Goal: Complete application form

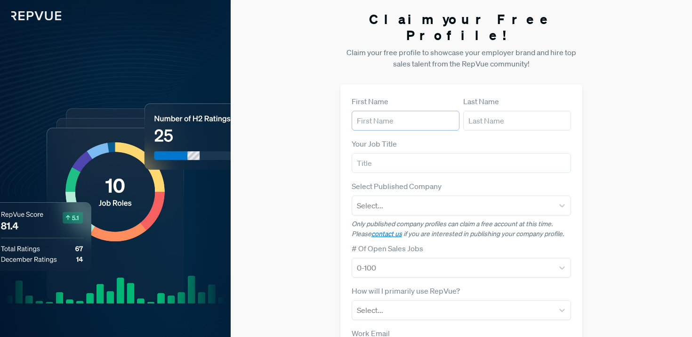
click at [400, 111] on input "text" at bounding box center [406, 121] width 108 height 20
type input "[PERSON_NAME]"
type input "HR Lead, [GEOGRAPHIC_DATA]"
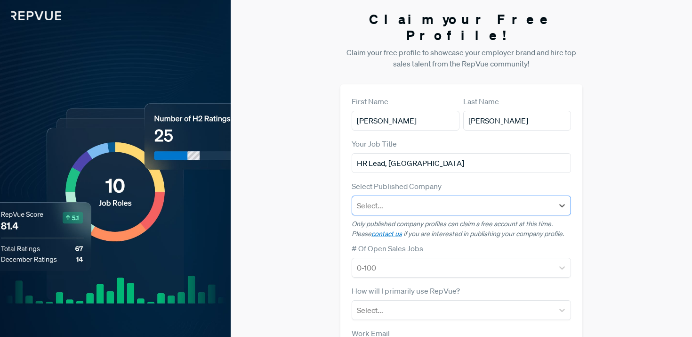
click at [411, 199] on div at bounding box center [453, 205] width 193 height 13
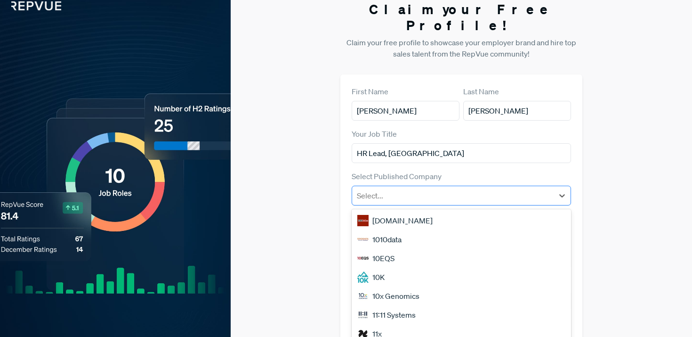
scroll to position [11, 0]
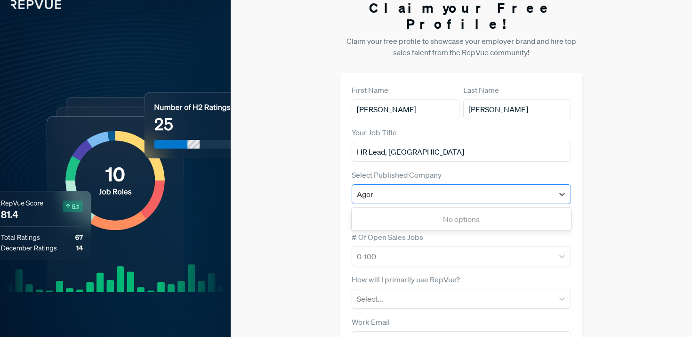
type input "Ago"
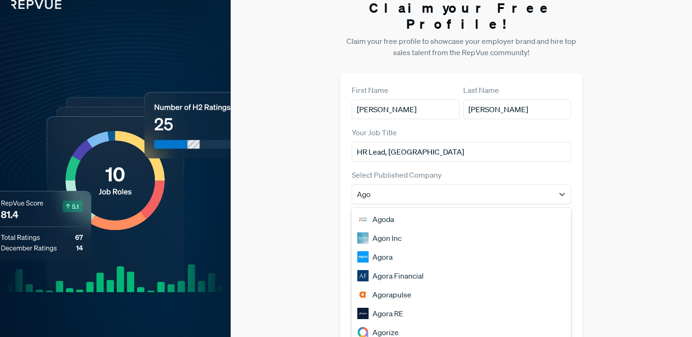
click at [381, 247] on div "Agora" at bounding box center [462, 256] width 220 height 19
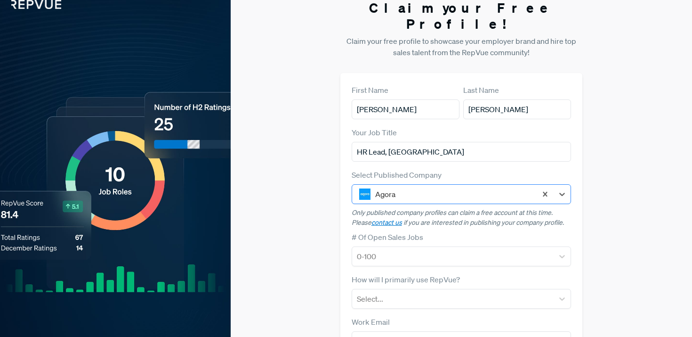
click at [365, 188] on img at bounding box center [364, 193] width 11 height 11
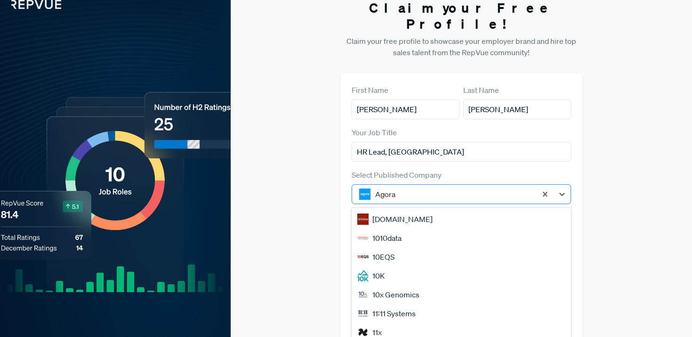
click at [405, 187] on div at bounding box center [453, 193] width 157 height 13
click at [407, 187] on div at bounding box center [453, 193] width 157 height 13
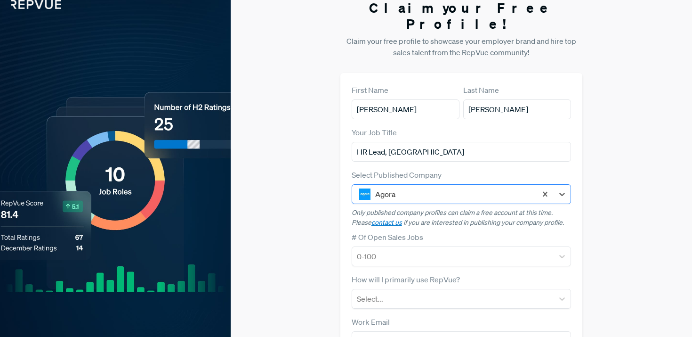
click at [407, 187] on div at bounding box center [453, 193] width 157 height 13
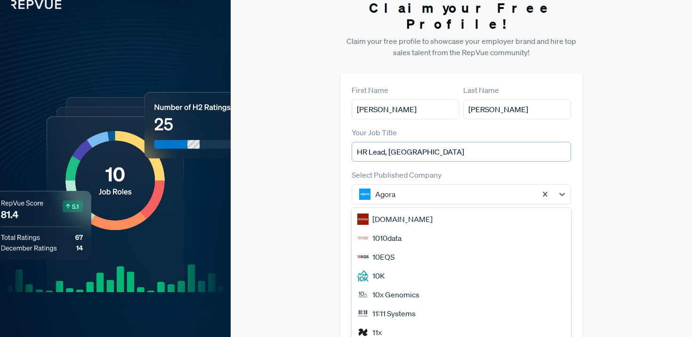
click at [453, 142] on input "HR Lead, [GEOGRAPHIC_DATA]" at bounding box center [462, 152] width 220 height 20
click at [406, 187] on div at bounding box center [453, 193] width 157 height 13
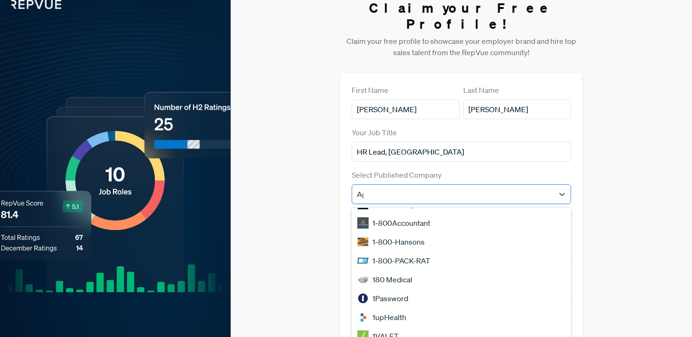
scroll to position [0, 0]
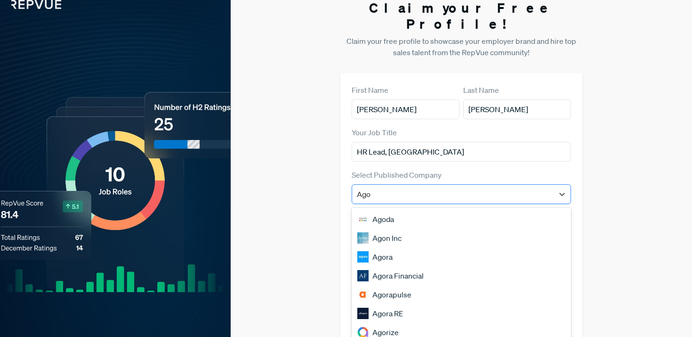
type input "Agor"
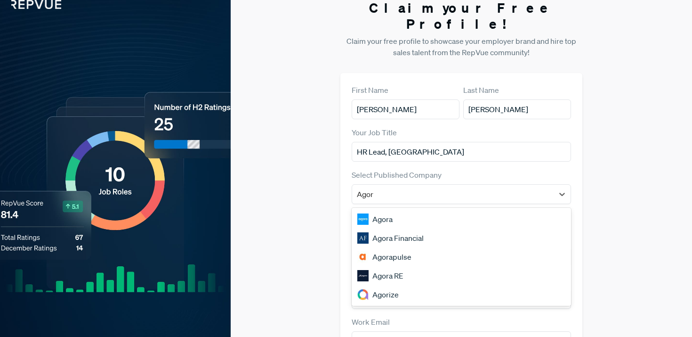
click at [398, 266] on div "Agora RE" at bounding box center [462, 275] width 220 height 19
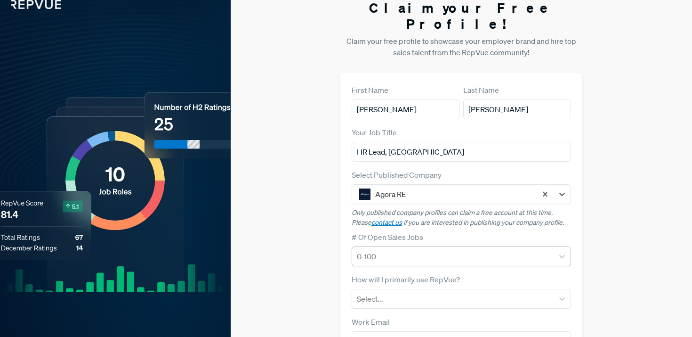
click at [408, 250] on div at bounding box center [453, 256] width 193 height 13
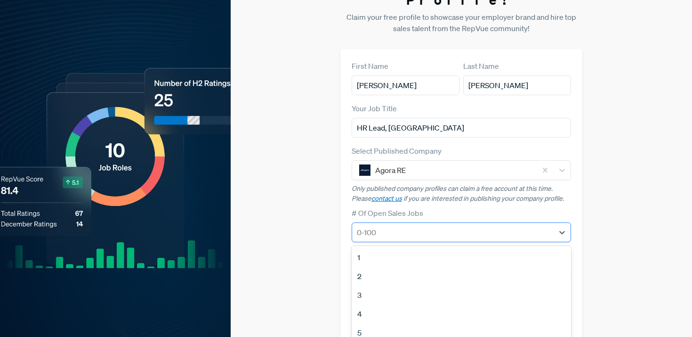
scroll to position [73, 0]
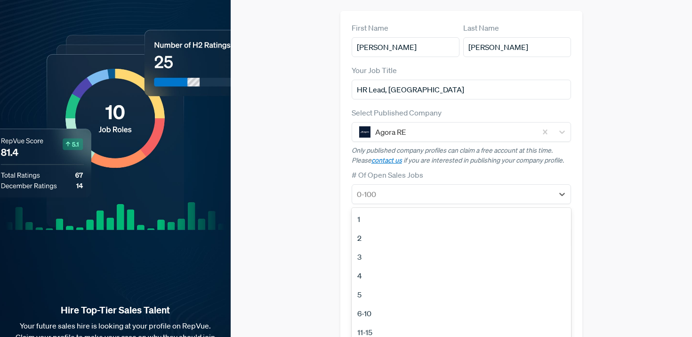
click at [371, 266] on div "4" at bounding box center [462, 275] width 220 height 19
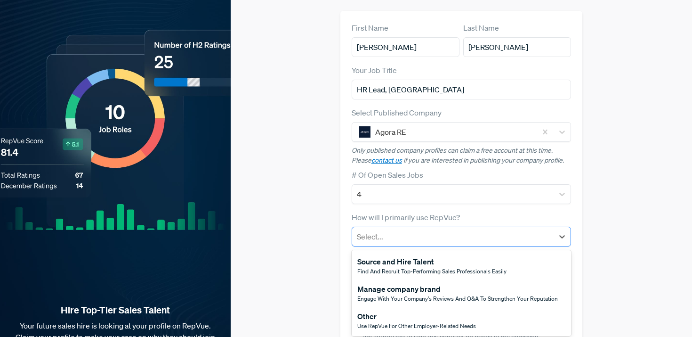
click at [394, 230] on div at bounding box center [453, 236] width 193 height 13
click at [394, 267] on span "Find and recruit top-performing sales professionals easily" at bounding box center [432, 271] width 149 height 8
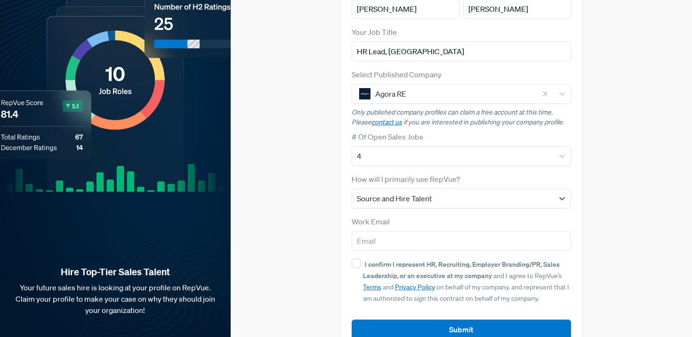
scroll to position [115, 0]
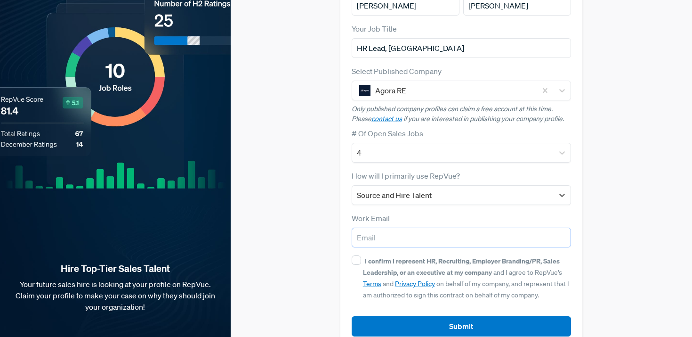
click at [386, 228] on input "email" at bounding box center [462, 238] width 220 height 20
type input "[PERSON_NAME][EMAIL_ADDRESS][PERSON_NAME][DOMAIN_NAME]"
click at [398, 255] on div "I confirm I represent HR, Recruiting, Employer Branding/PR, Sales Leadership, o…" at bounding box center [467, 277] width 209 height 45
click at [361, 255] on input "I confirm I represent HR, Recruiting, Employer Branding/PR, Sales Leadership, o…" at bounding box center [356, 259] width 9 height 9
checkbox input "true"
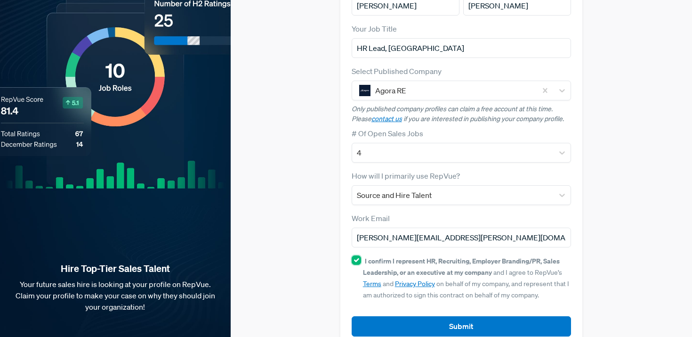
scroll to position [121, 0]
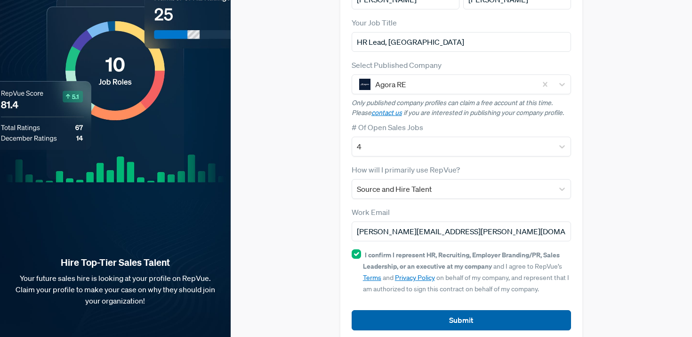
click at [449, 310] on button "Submit" at bounding box center [462, 320] width 220 height 20
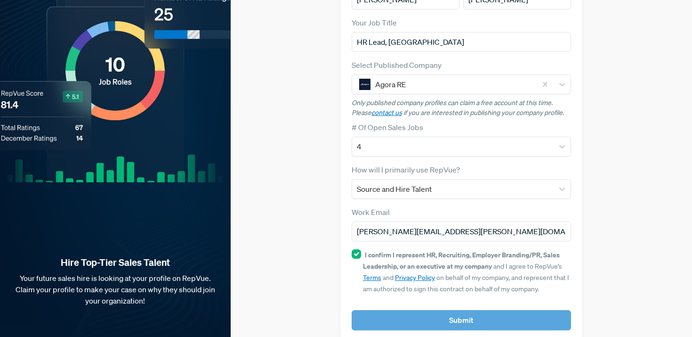
scroll to position [0, 0]
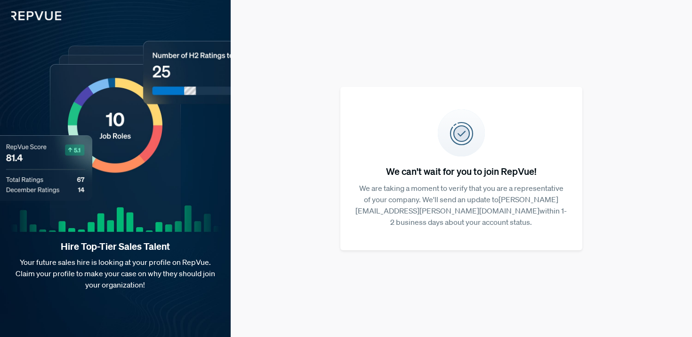
click at [46, 11] on img at bounding box center [30, 10] width 61 height 20
